Goal: Information Seeking & Learning: Learn about a topic

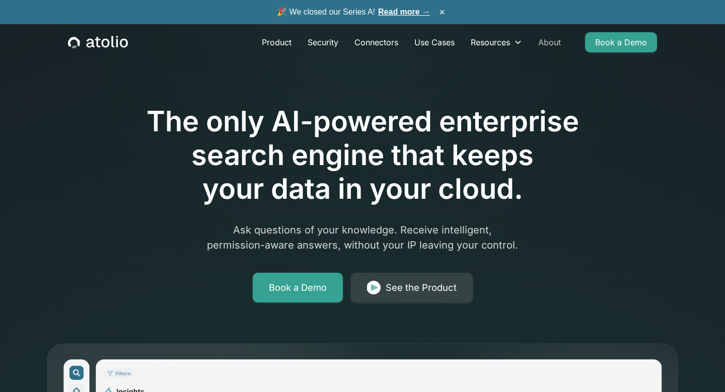
click at [551, 43] on link "About" at bounding box center [549, 42] width 39 height 20
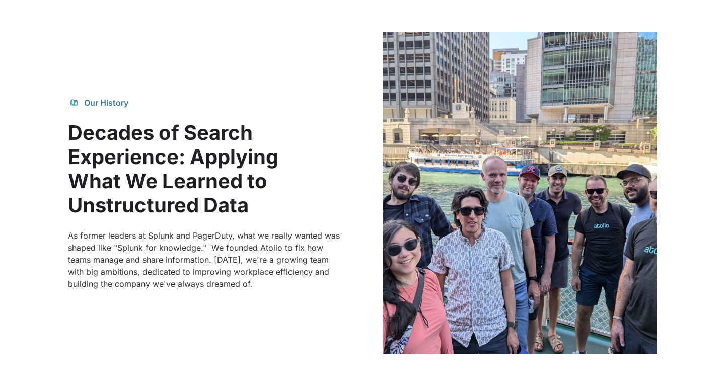
scroll to position [574, 0]
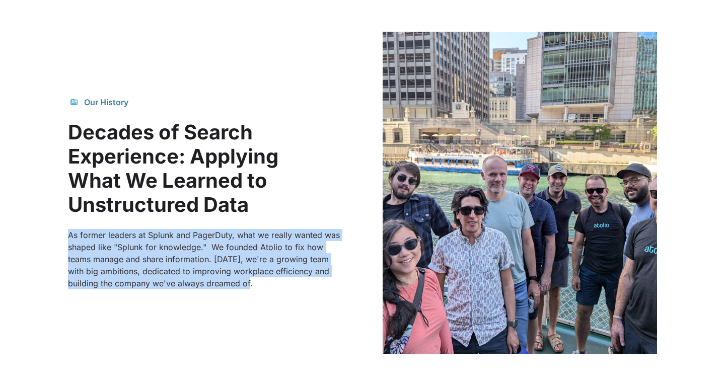
drag, startPoint x: 296, startPoint y: 314, endPoint x: 318, endPoint y: 218, distance: 98.3
click at [318, 218] on div "Our History Decades of Search Experience: Applying What We Learned to Unstructu…" at bounding box center [362, 193] width 589 height 322
click at [318, 218] on div at bounding box center [205, 223] width 274 height 12
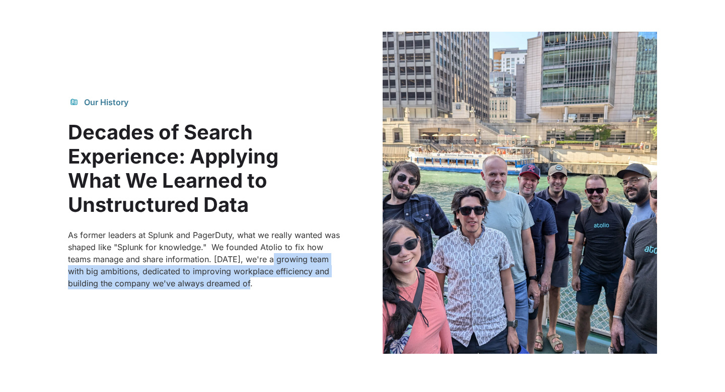
drag, startPoint x: 270, startPoint y: 279, endPoint x: 271, endPoint y: 254, distance: 25.2
click at [271, 254] on p "As former leaders at Splunk and PagerDuty, what we really wanted was shaped lik…" at bounding box center [205, 259] width 274 height 60
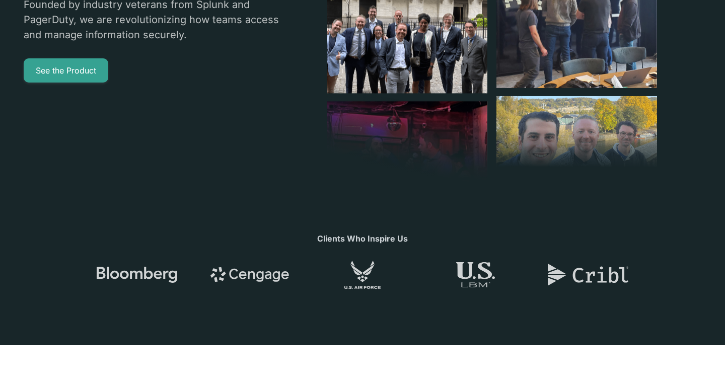
scroll to position [0, 0]
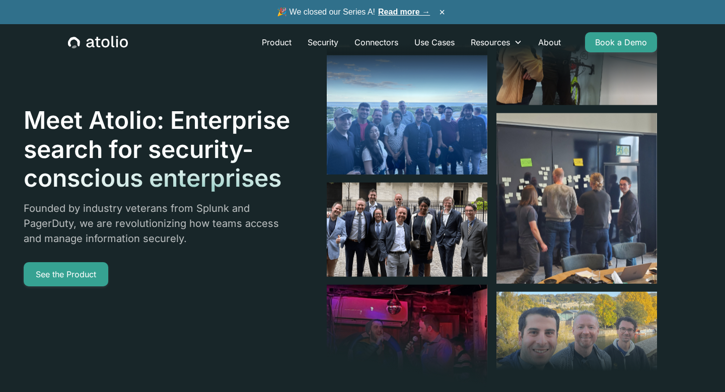
drag, startPoint x: 157, startPoint y: 35, endPoint x: 86, endPoint y: 40, distance: 71.2
click at [86, 39] on div "Product Security Connectors Use Cases Resources Blog Podcast Case Studies Docum…" at bounding box center [362, 42] width 613 height 36
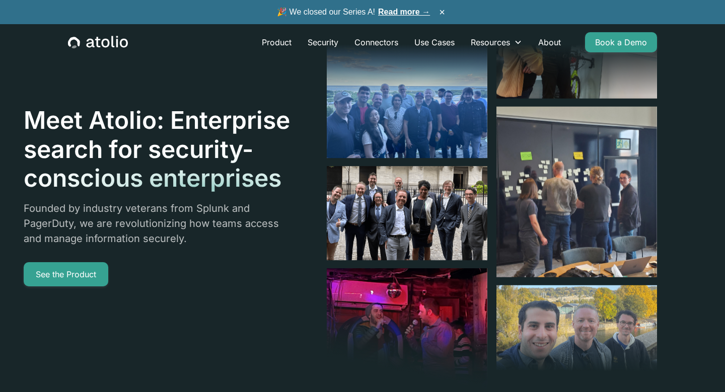
drag, startPoint x: 159, startPoint y: 41, endPoint x: 89, endPoint y: 41, distance: 70.0
click at [89, 41] on div "Product Security Connectors Use Cases Resources Blog Podcast Case Studies Docum…" at bounding box center [362, 42] width 613 height 36
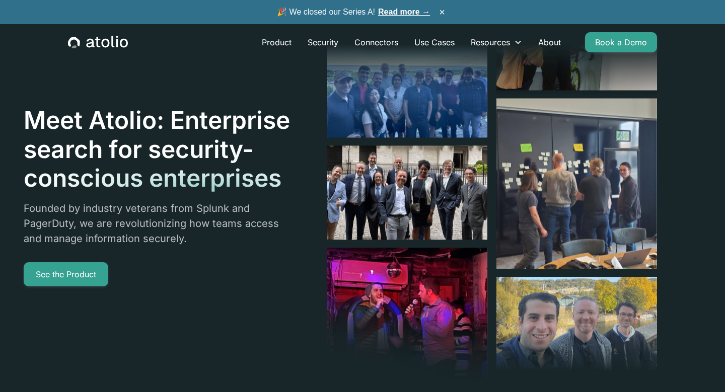
drag, startPoint x: 87, startPoint y: 44, endPoint x: 140, endPoint y: 49, distance: 53.6
